Goal: Transaction & Acquisition: Purchase product/service

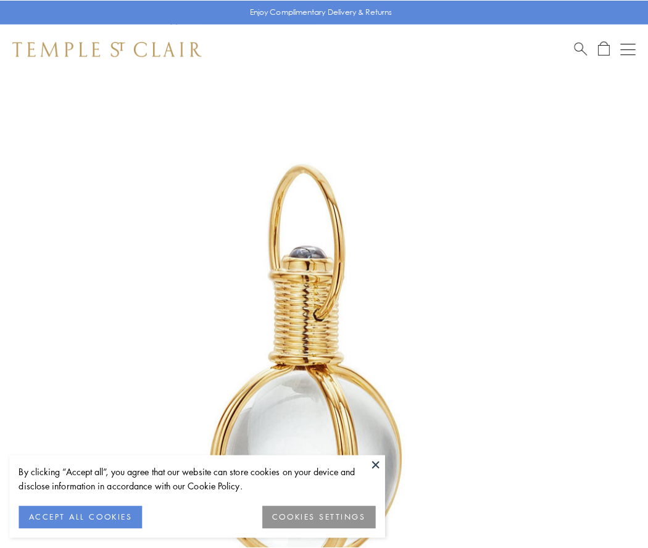
scroll to position [322, 0]
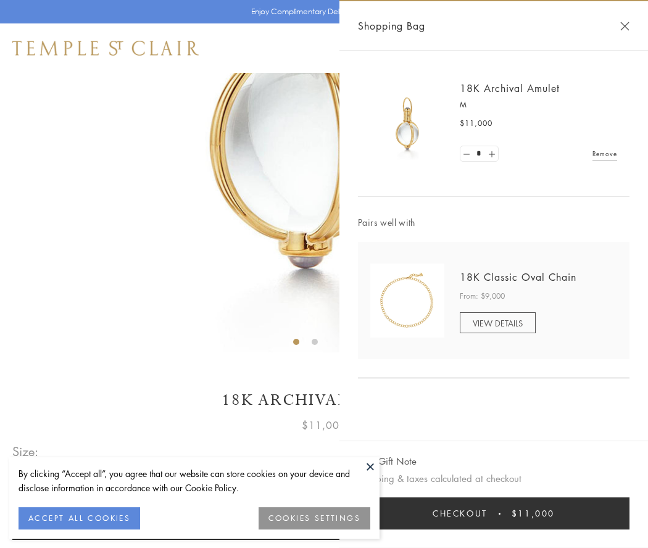
click at [494, 514] on button "Checkout $11,000" at bounding box center [494, 514] width 272 height 32
